Goal: Information Seeking & Learning: Learn about a topic

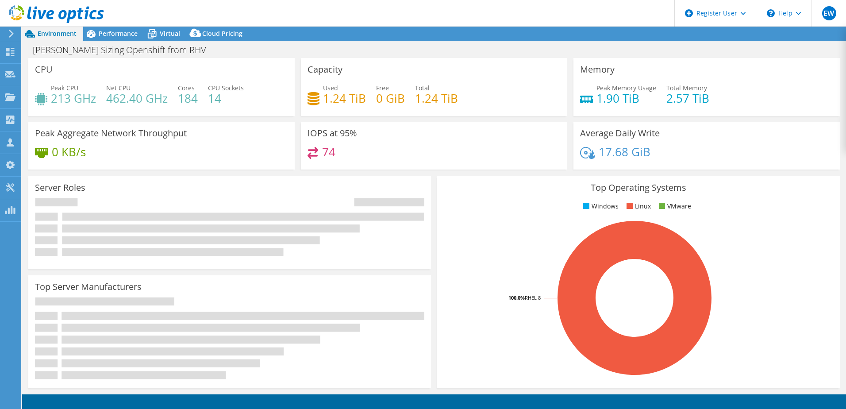
select select "EUFrankfurt"
select select "USD"
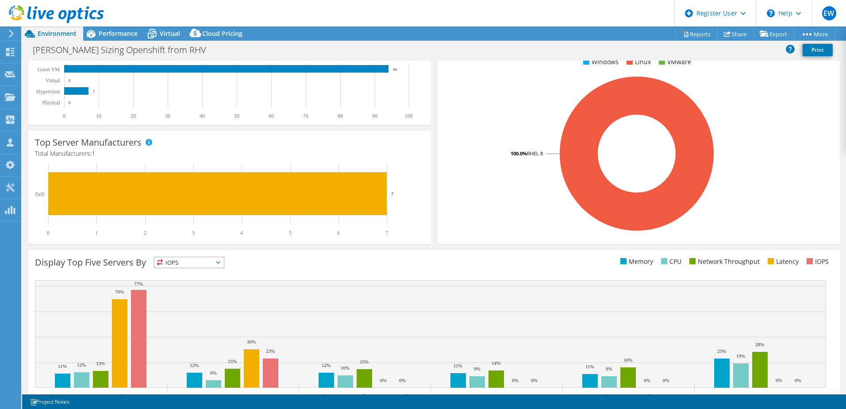
scroll to position [182, 0]
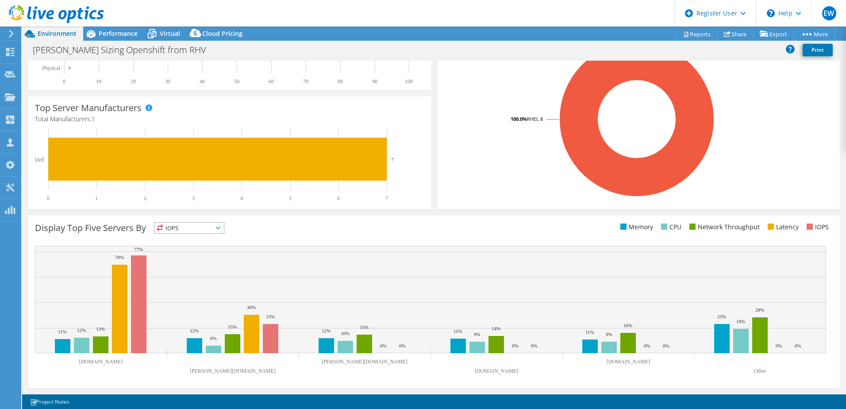
click at [220, 228] on icon at bounding box center [218, 228] width 4 height 3
click at [180, 253] on li "Memory" at bounding box center [188, 252] width 69 height 12
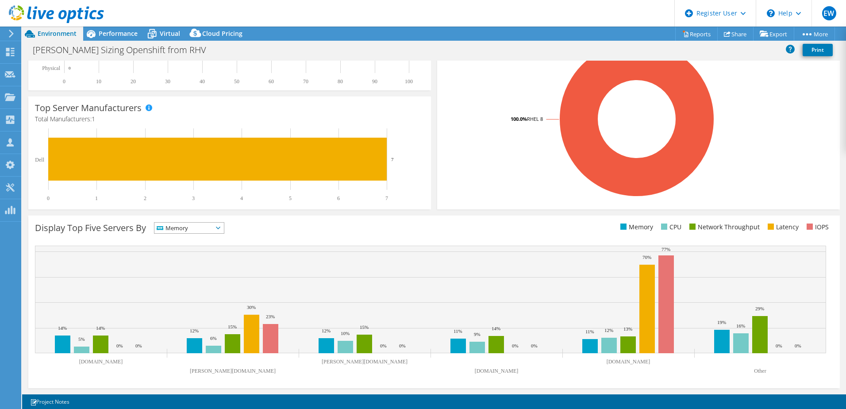
click at [223, 228] on span "Memory" at bounding box center [188, 228] width 69 height 11
click at [193, 265] on li "CPU" at bounding box center [188, 264] width 69 height 12
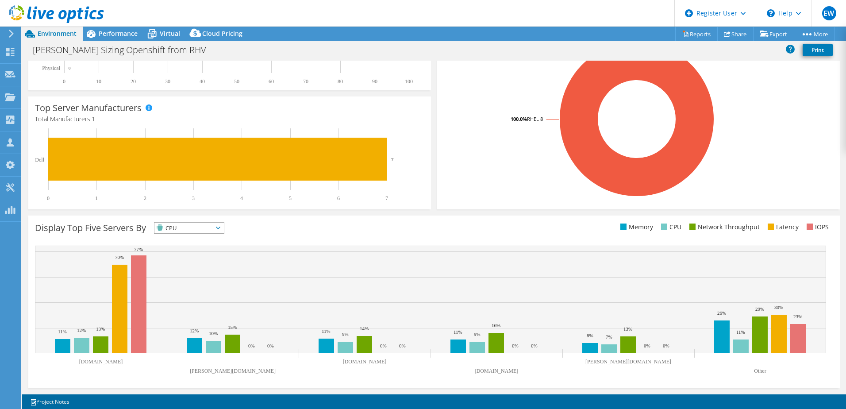
click at [220, 227] on icon at bounding box center [218, 228] width 4 height 3
click at [203, 278] on li "Network Throughput" at bounding box center [188, 276] width 69 height 12
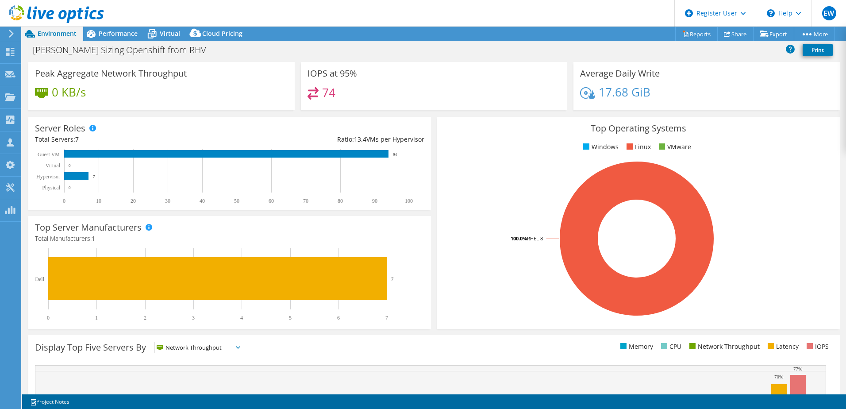
scroll to position [0, 0]
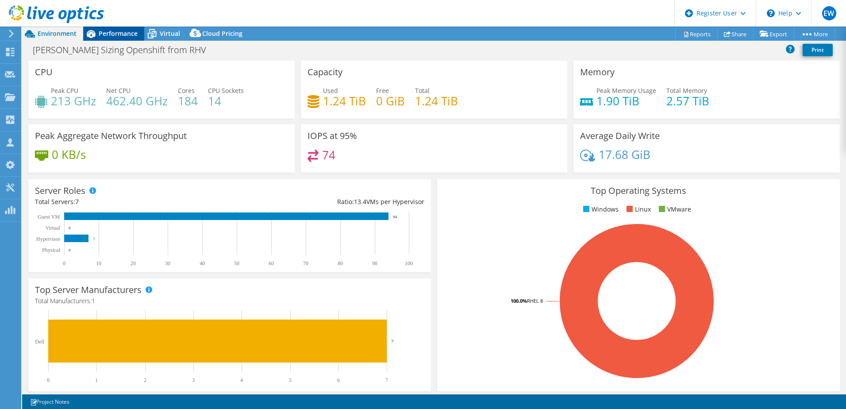
click at [114, 34] on span "Performance" at bounding box center [118, 33] width 39 height 8
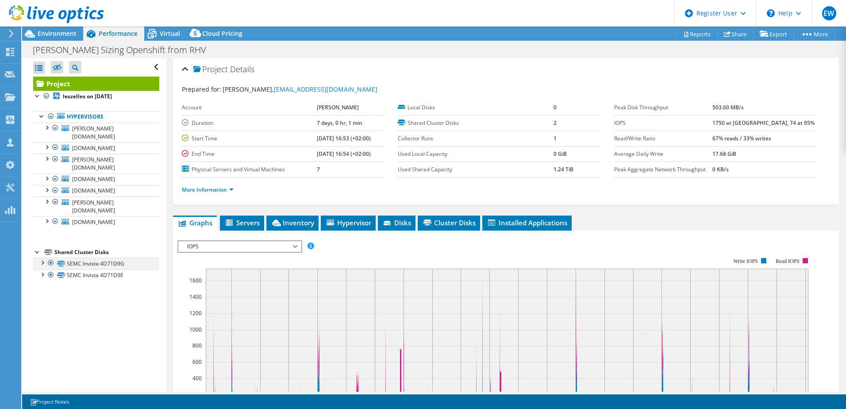
click at [41, 258] on div at bounding box center [42, 262] width 9 height 9
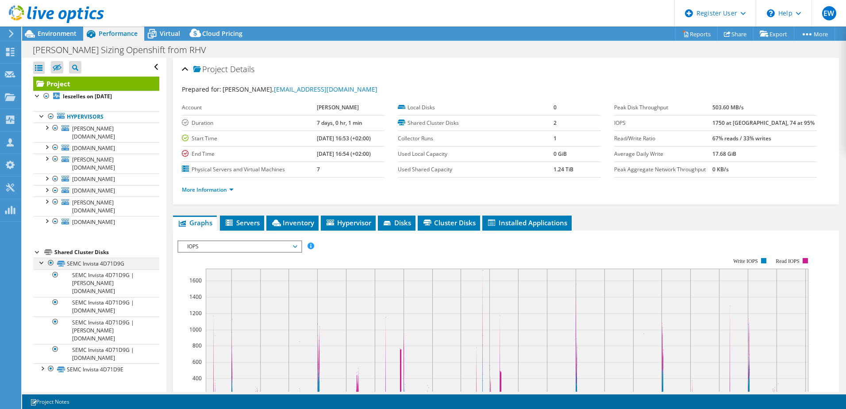
click at [41, 258] on div at bounding box center [42, 262] width 9 height 9
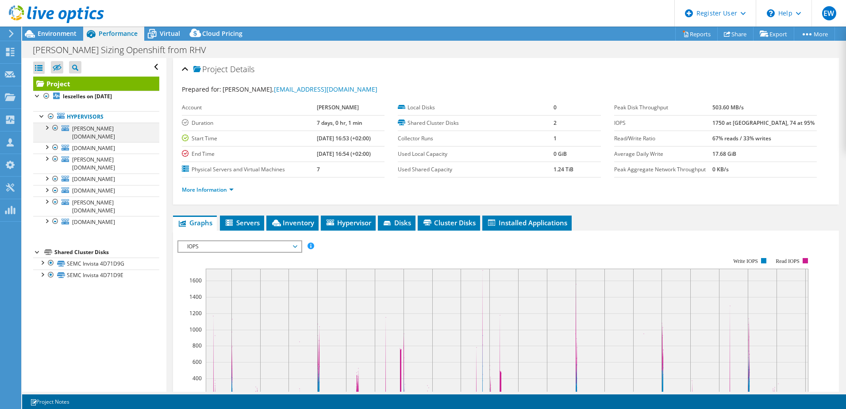
click at [48, 127] on div at bounding box center [46, 127] width 9 height 9
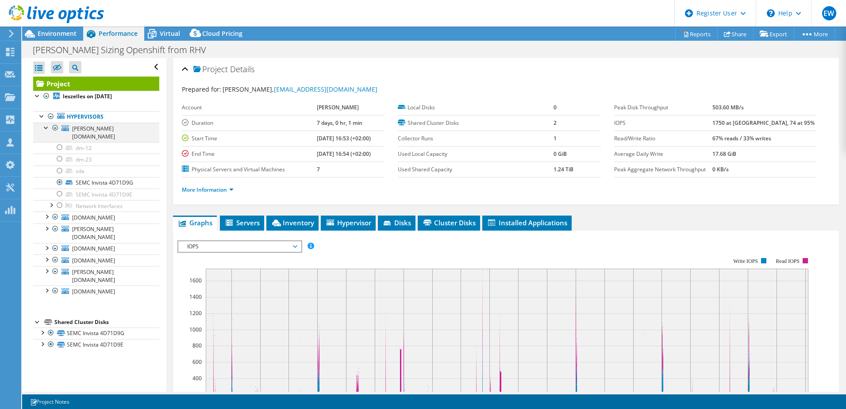
click at [44, 126] on div at bounding box center [46, 127] width 9 height 9
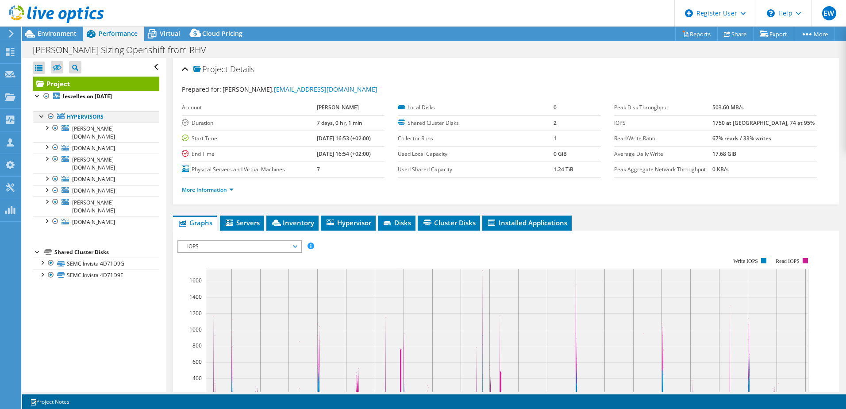
click at [50, 117] on div at bounding box center [50, 116] width 9 height 11
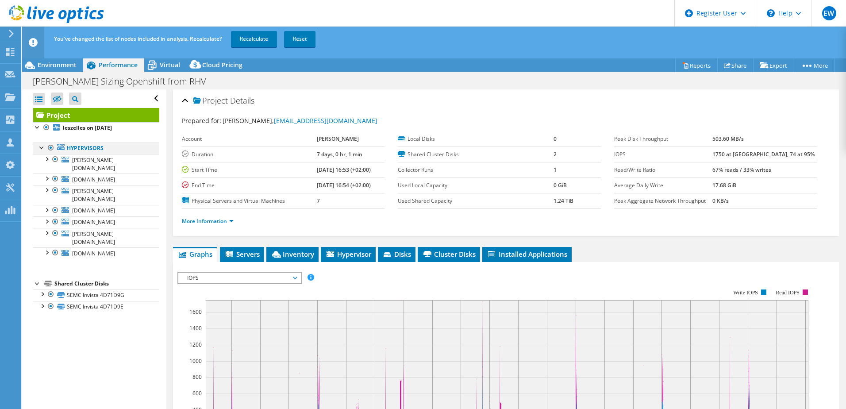
click at [50, 147] on div at bounding box center [50, 148] width 9 height 11
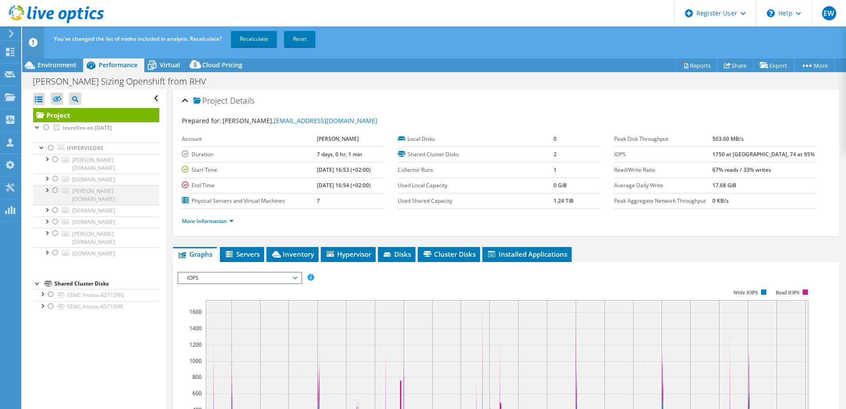
click at [54, 185] on div at bounding box center [55, 190] width 9 height 11
click at [258, 38] on link "Recalculate" at bounding box center [254, 39] width 46 height 16
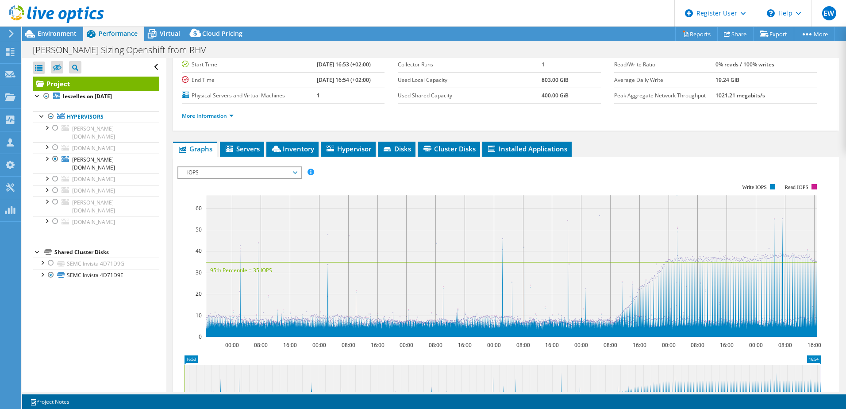
scroll to position [147, 0]
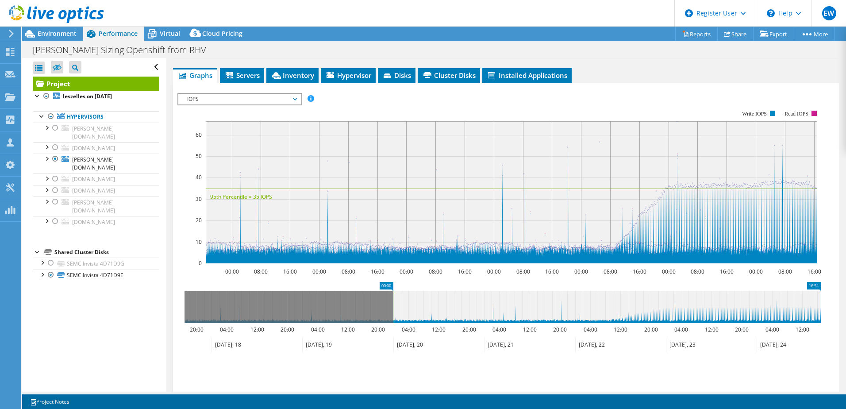
drag, startPoint x: 185, startPoint y: 303, endPoint x: 393, endPoint y: 311, distance: 208.6
click at [393, 311] on rect at bounding box center [393, 307] width 4 height 32
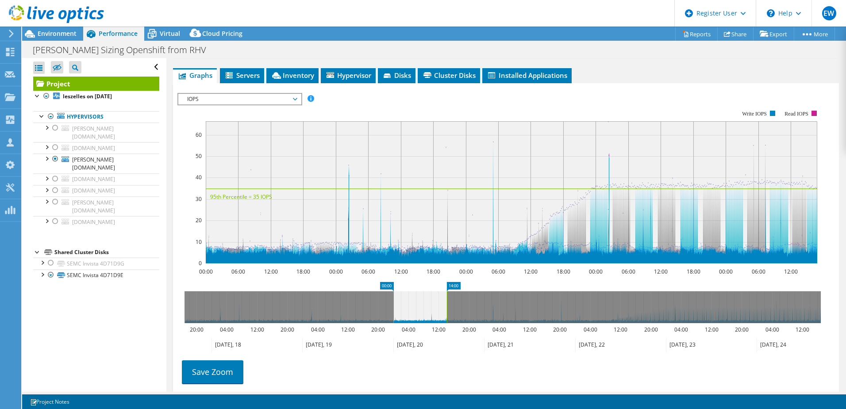
drag, startPoint x: 820, startPoint y: 301, endPoint x: 446, endPoint y: 322, distance: 374.6
click at [446, 322] on rect at bounding box center [447, 307] width 4 height 32
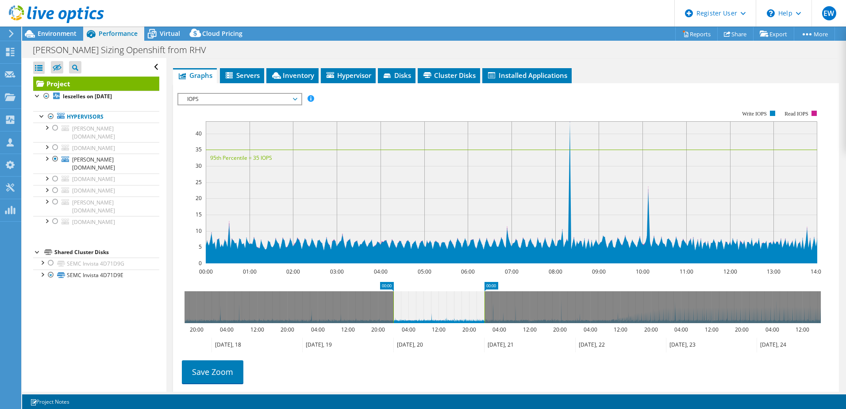
drag, startPoint x: 447, startPoint y: 305, endPoint x: 485, endPoint y: 306, distance: 38.1
click at [485, 306] on rect at bounding box center [485, 307] width 4 height 32
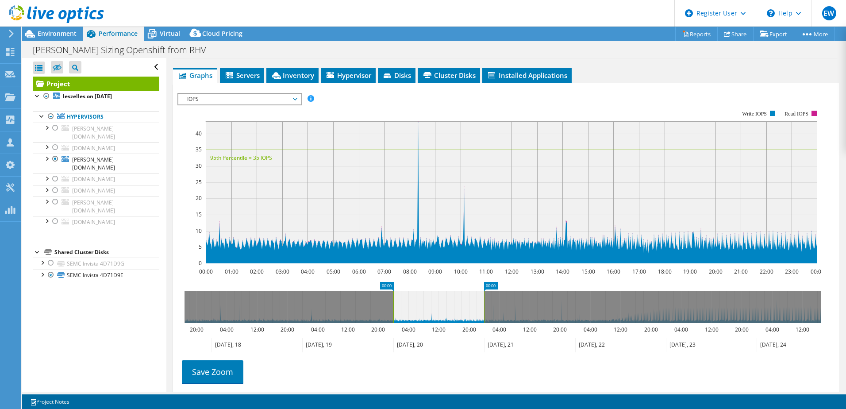
click at [294, 97] on span "IOPS" at bounding box center [240, 99] width 114 height 11
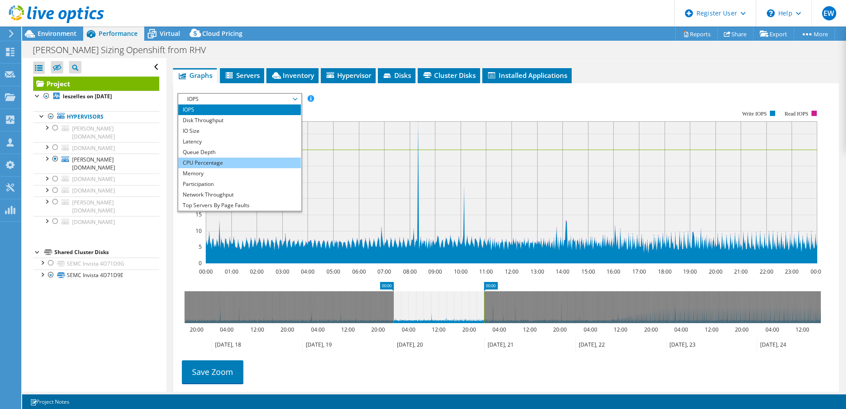
click at [203, 162] on li "CPU Percentage" at bounding box center [239, 163] width 123 height 11
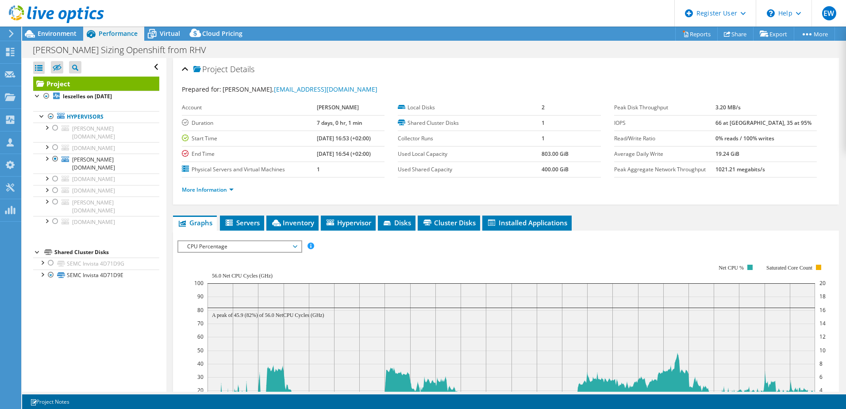
select select "EUFrankfurt"
select select "USD"
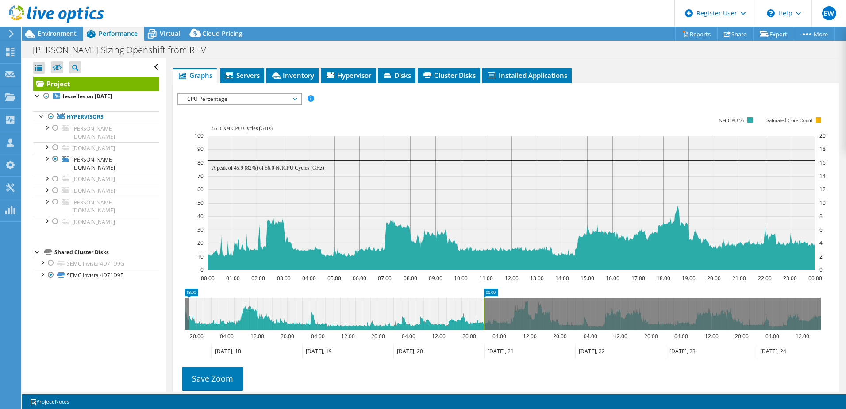
drag, startPoint x: 393, startPoint y: 310, endPoint x: 332, endPoint y: 316, distance: 60.9
click at [187, 322] on rect at bounding box center [189, 314] width 4 height 32
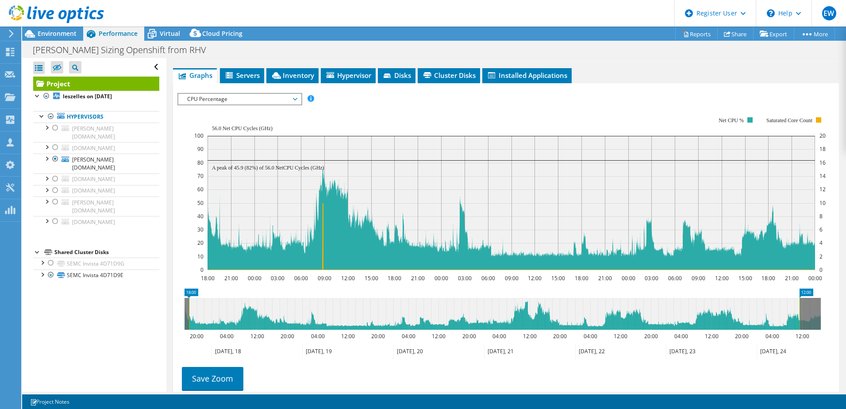
drag, startPoint x: 483, startPoint y: 308, endPoint x: 799, endPoint y: 308, distance: 315.6
click at [799, 308] on rect at bounding box center [800, 314] width 4 height 32
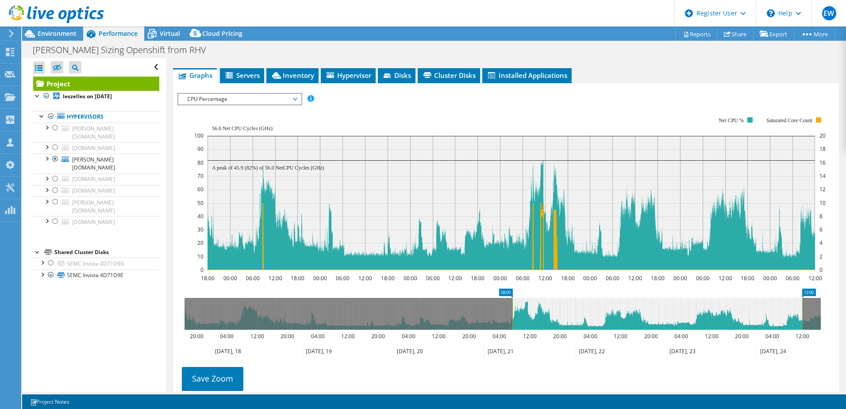
drag, startPoint x: 188, startPoint y: 314, endPoint x: 512, endPoint y: 302, distance: 323.7
click at [512, 302] on rect at bounding box center [513, 314] width 4 height 32
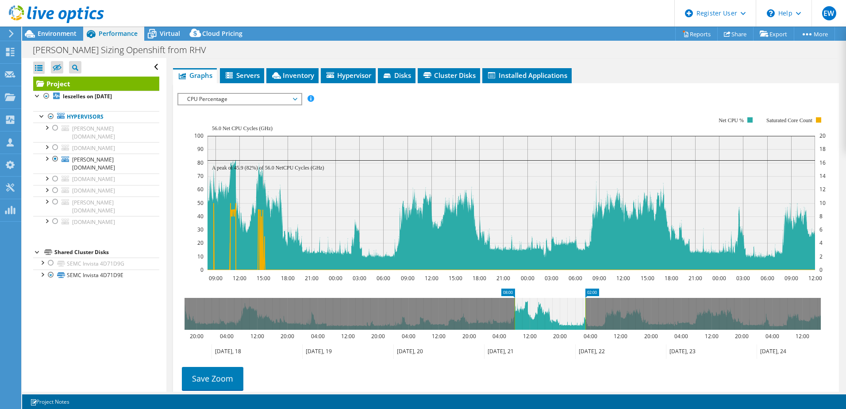
drag, startPoint x: 802, startPoint y: 311, endPoint x: 582, endPoint y: 325, distance: 220.4
click at [584, 325] on rect at bounding box center [586, 314] width 4 height 32
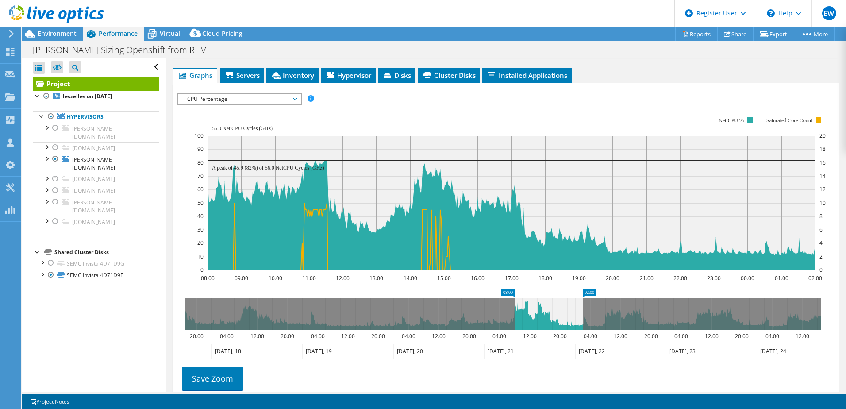
click at [296, 99] on span "CPU Percentage" at bounding box center [240, 99] width 114 height 11
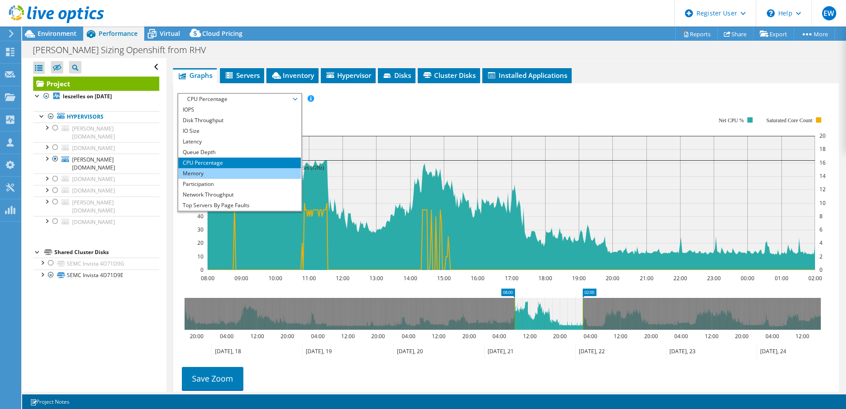
click at [205, 175] on li "Memory" at bounding box center [239, 173] width 123 height 11
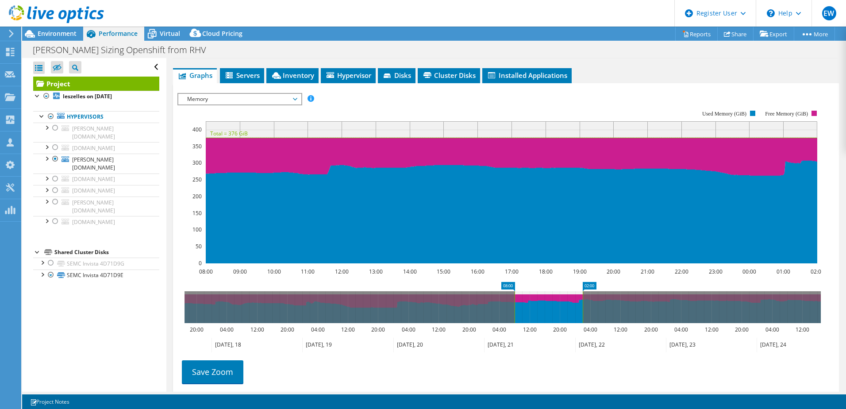
click at [296, 98] on span "Memory" at bounding box center [240, 99] width 114 height 11
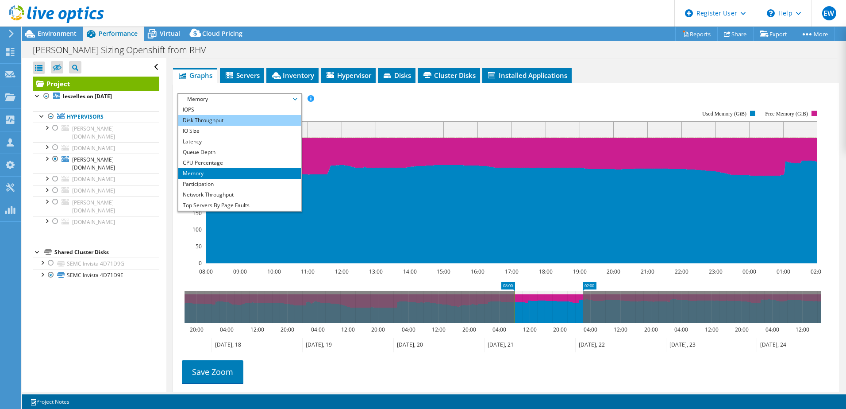
click at [237, 120] on li "Disk Throughput" at bounding box center [239, 120] width 123 height 11
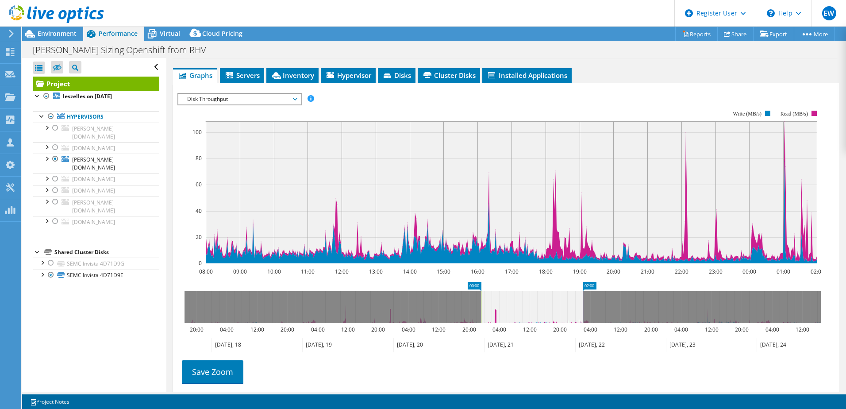
drag, startPoint x: 515, startPoint y: 312, endPoint x: 478, endPoint y: 326, distance: 39.6
click at [479, 312] on rect at bounding box center [481, 307] width 4 height 32
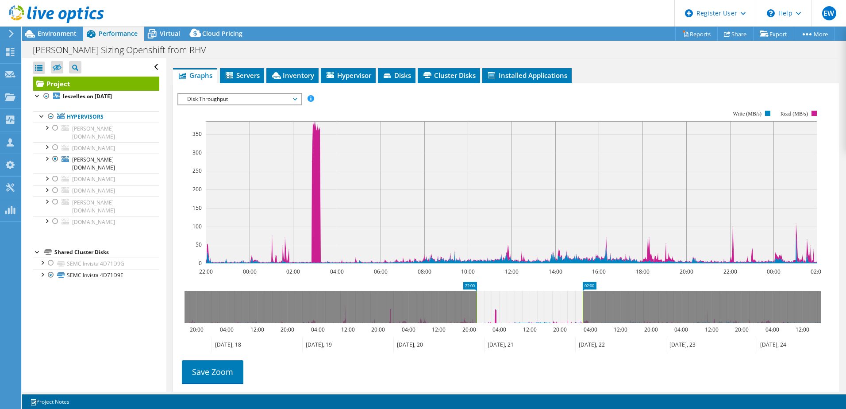
click at [256, 99] on span "Disk Throughput" at bounding box center [240, 99] width 114 height 11
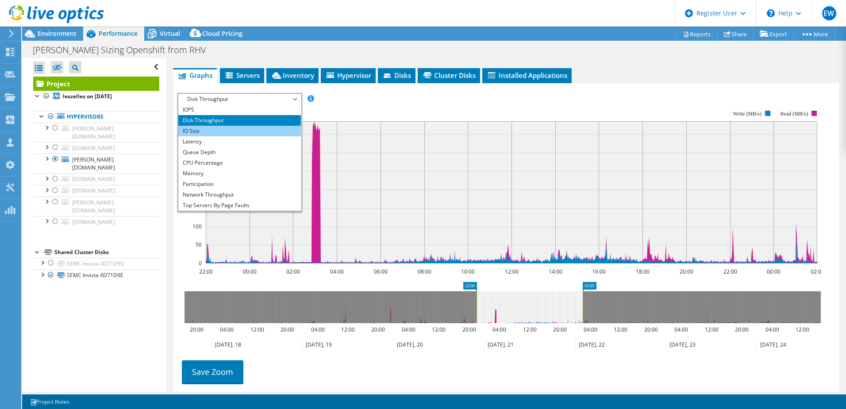
click at [211, 133] on li "IO Size" at bounding box center [239, 131] width 123 height 11
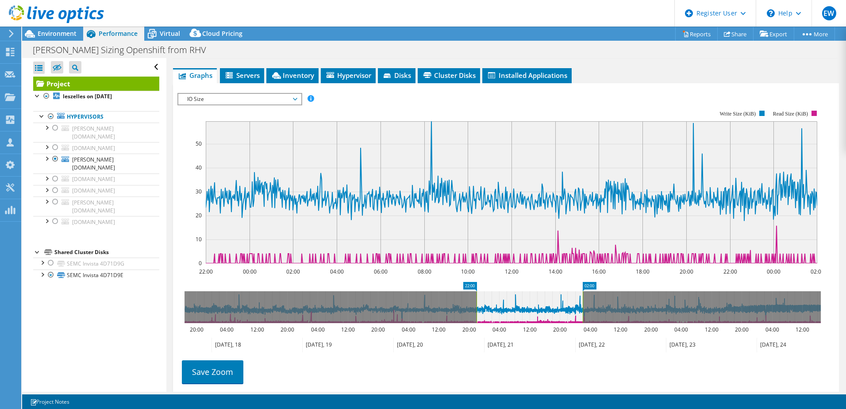
click at [296, 100] on span "IO Size" at bounding box center [240, 99] width 114 height 11
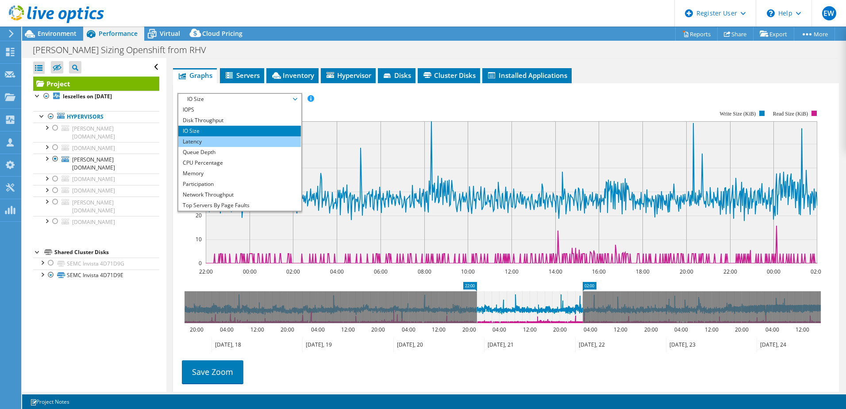
click at [237, 142] on li "Latency" at bounding box center [239, 141] width 123 height 11
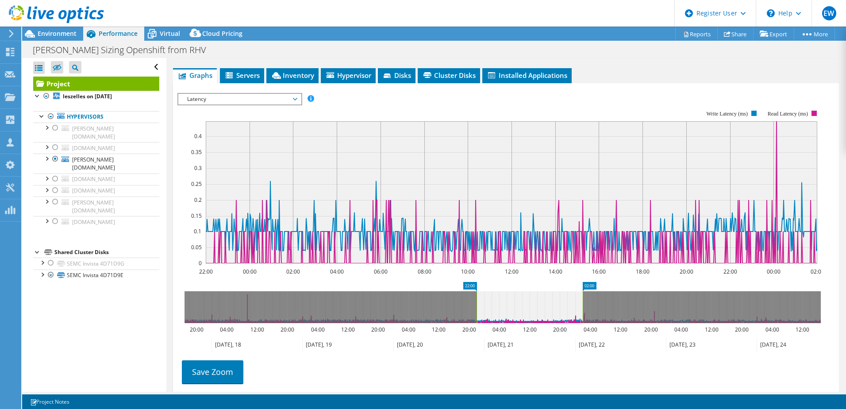
click at [295, 100] on span "Latency" at bounding box center [240, 99] width 114 height 11
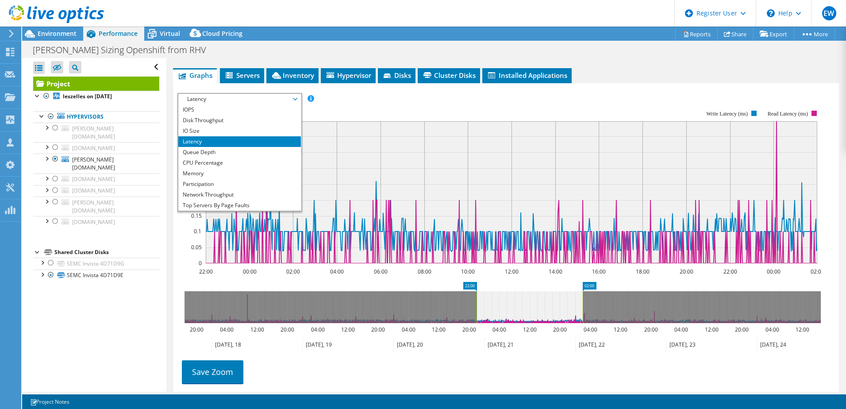
click at [382, 97] on div "IOPS Disk Throughput IO Size Latency Queue Depth CPU Percentage Memory Page Fau…" at bounding box center [505, 99] width 657 height 12
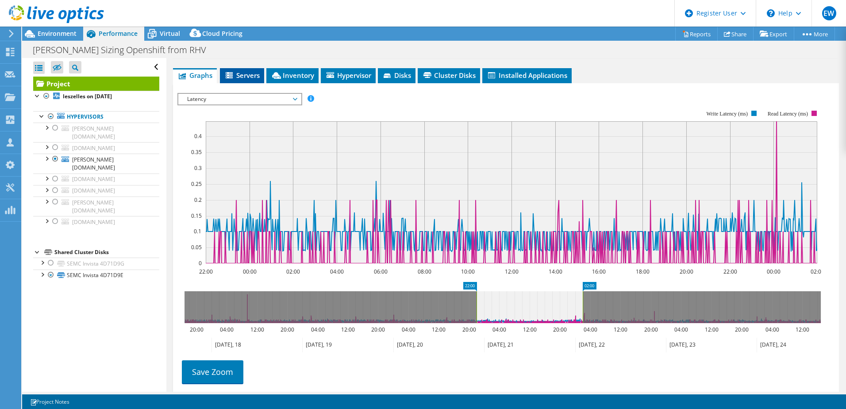
click at [252, 76] on span "Servers" at bounding box center [241, 75] width 35 height 9
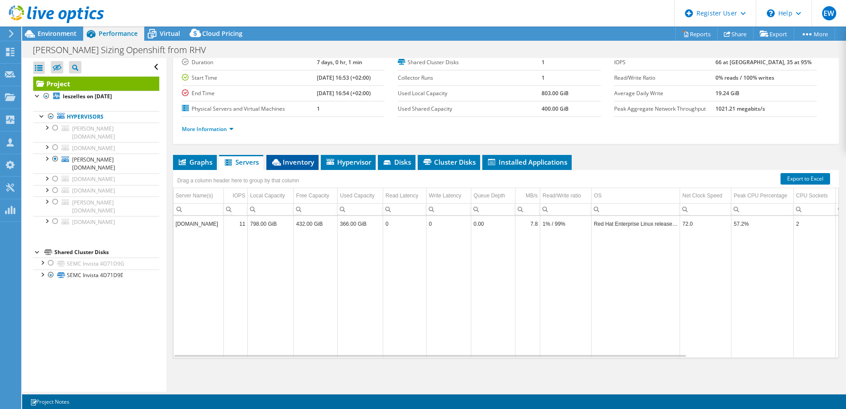
click at [297, 162] on span "Inventory" at bounding box center [292, 162] width 43 height 9
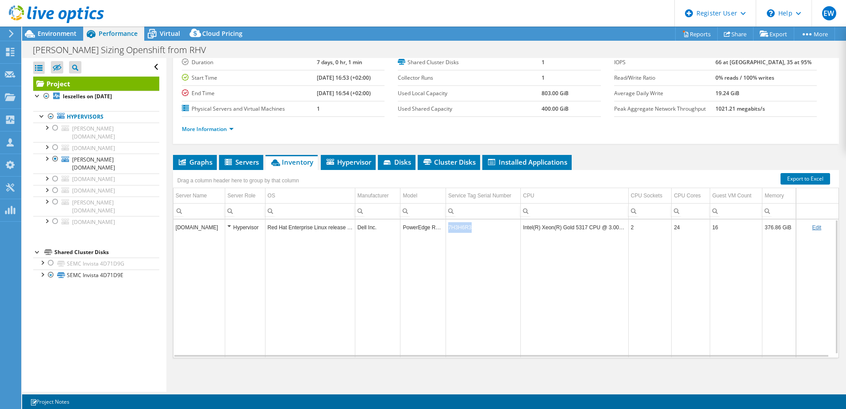
drag, startPoint x: 470, startPoint y: 227, endPoint x: 448, endPoint y: 229, distance: 21.8
click at [448, 229] on td "7H3H6R3" at bounding box center [483, 227] width 75 height 15
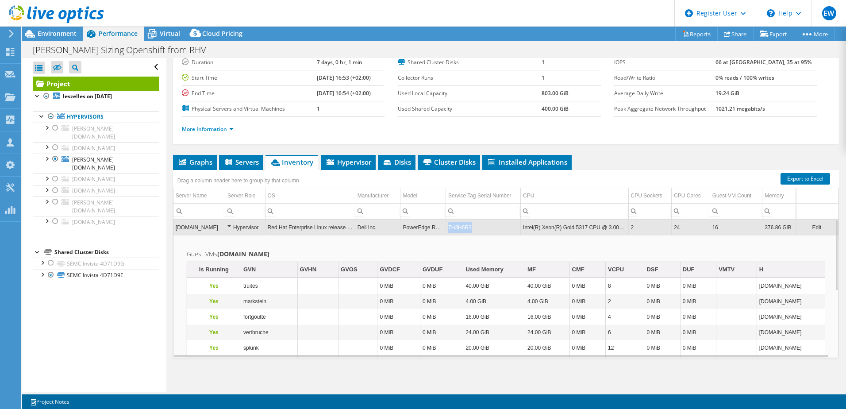
drag, startPoint x: 469, startPoint y: 228, endPoint x: 447, endPoint y: 228, distance: 21.2
click at [447, 228] on td "7H3H6R3" at bounding box center [483, 227] width 75 height 15
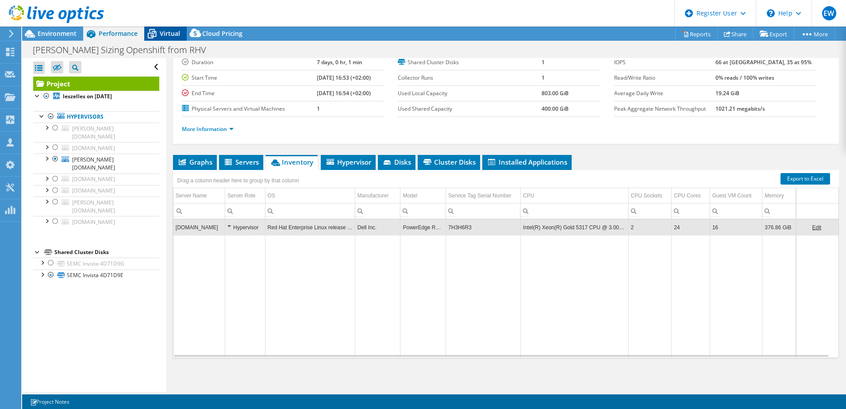
click at [165, 33] on span "Virtual" at bounding box center [170, 33] width 20 height 8
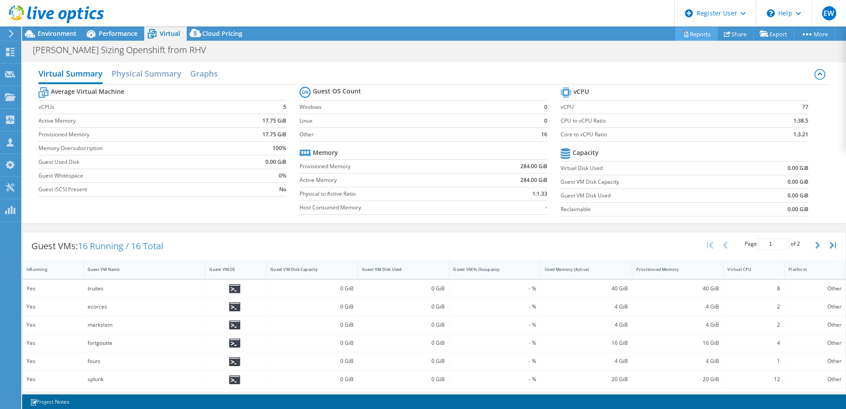
click at [697, 34] on link "Reports" at bounding box center [696, 34] width 42 height 14
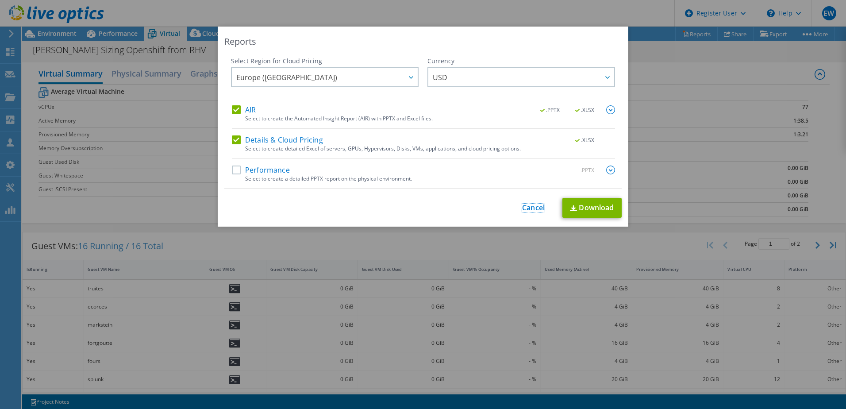
click at [532, 206] on link "Cancel" at bounding box center [533, 208] width 23 height 8
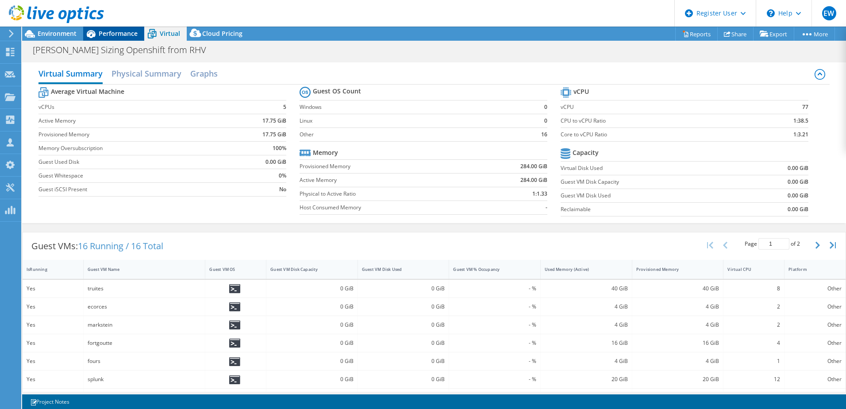
click at [110, 30] on span "Performance" at bounding box center [118, 33] width 39 height 8
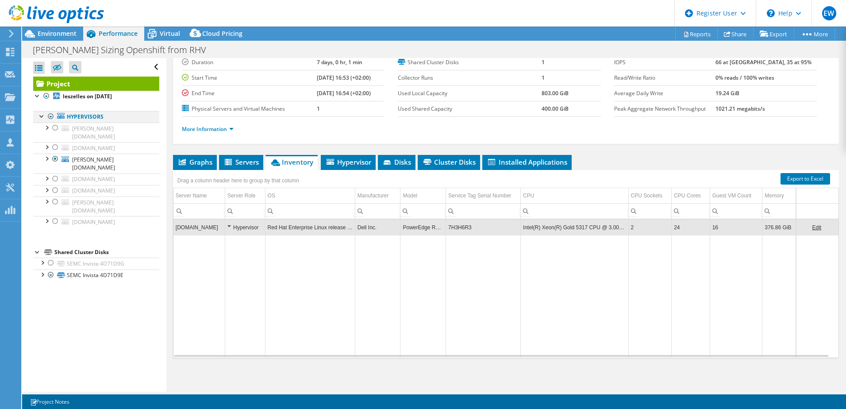
click at [51, 117] on div at bounding box center [50, 116] width 9 height 11
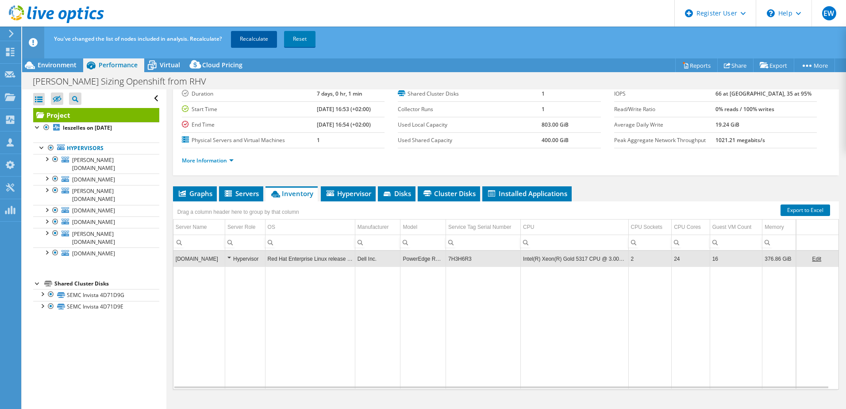
click at [263, 37] on link "Recalculate" at bounding box center [254, 39] width 46 height 16
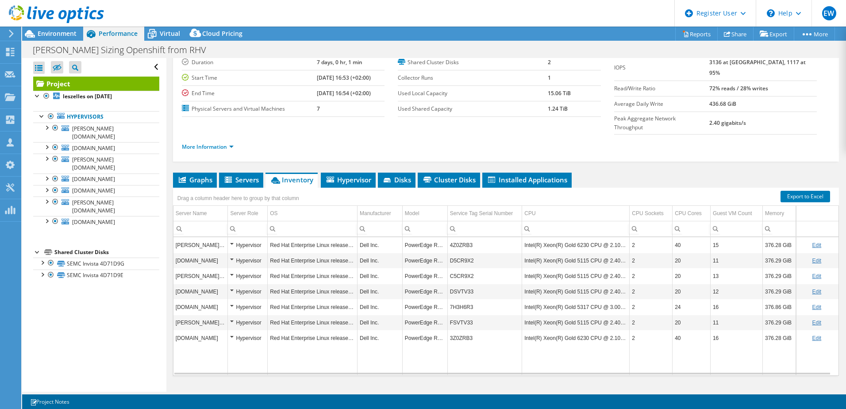
click at [812, 242] on link "Edit" at bounding box center [816, 245] width 9 height 6
click at [817, 242] on link "Cancel" at bounding box center [824, 245] width 16 height 6
click at [697, 31] on link "Reports" at bounding box center [696, 34] width 42 height 14
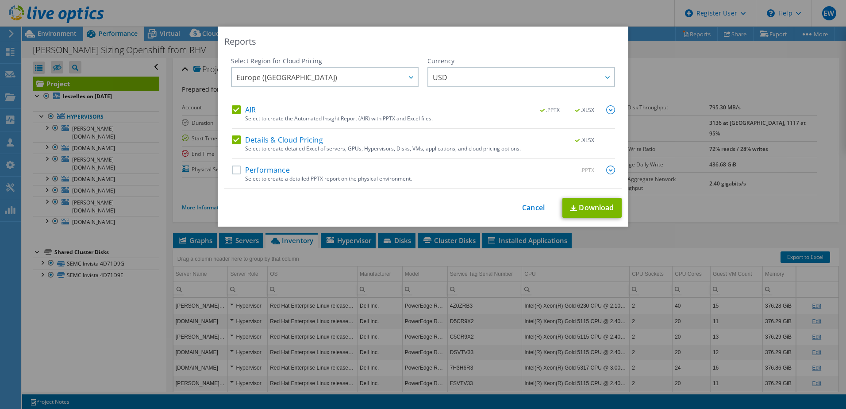
select select "EUFrankfurt"
select select "USD"
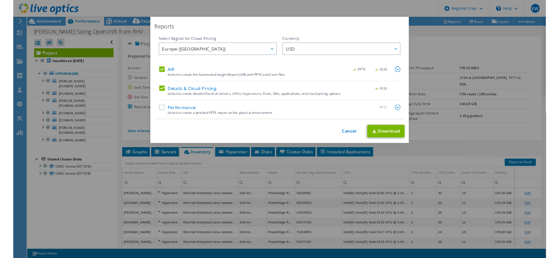
scroll to position [61, 0]
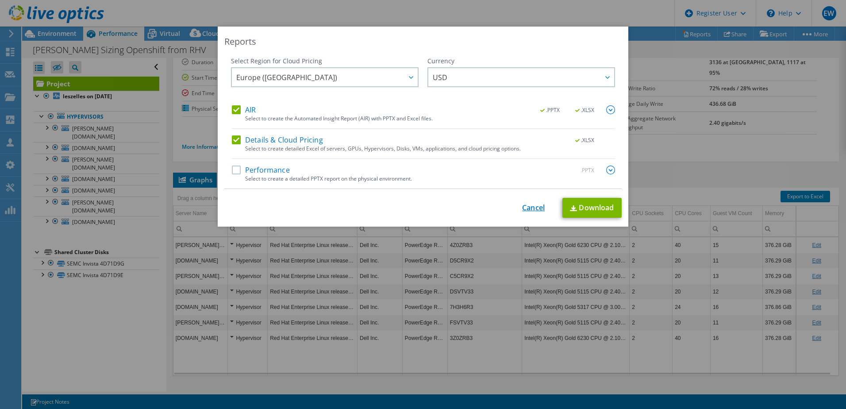
click at [532, 207] on link "Cancel" at bounding box center [533, 208] width 23 height 8
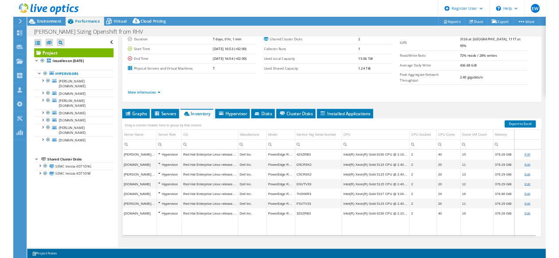
scroll to position [59, 0]
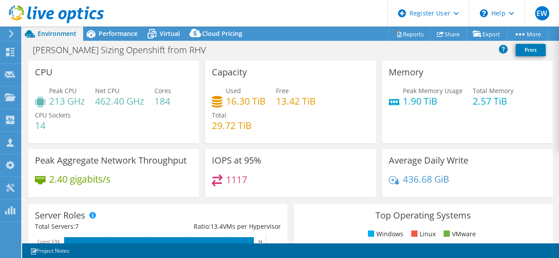
select select "EUFrankfurt"
select select "USD"
